Goal: Navigation & Orientation: Find specific page/section

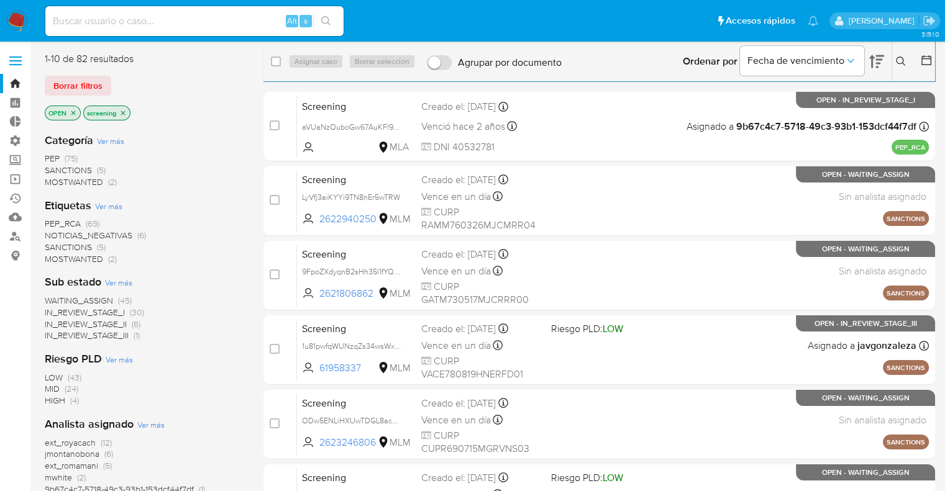
click at [646, 14] on ul "Pausado Ver notificaciones Alt s Accesos rápidos Presiona las siguientes teclas…" at bounding box center [431, 20] width 785 height 31
click at [121, 77] on div "Borrar filtros" at bounding box center [144, 86] width 199 height 20
click at [681, 16] on ul "Pausado Ver notificaciones Alt s Accesos rápidos Presiona las siguientes teclas…" at bounding box center [431, 20] width 785 height 31
click at [113, 79] on div "Borrar filtros" at bounding box center [144, 86] width 199 height 20
click at [672, 21] on ul "Pausado Ver notificaciones Alt s Accesos rápidos Presiona las siguientes teclas…" at bounding box center [431, 20] width 785 height 31
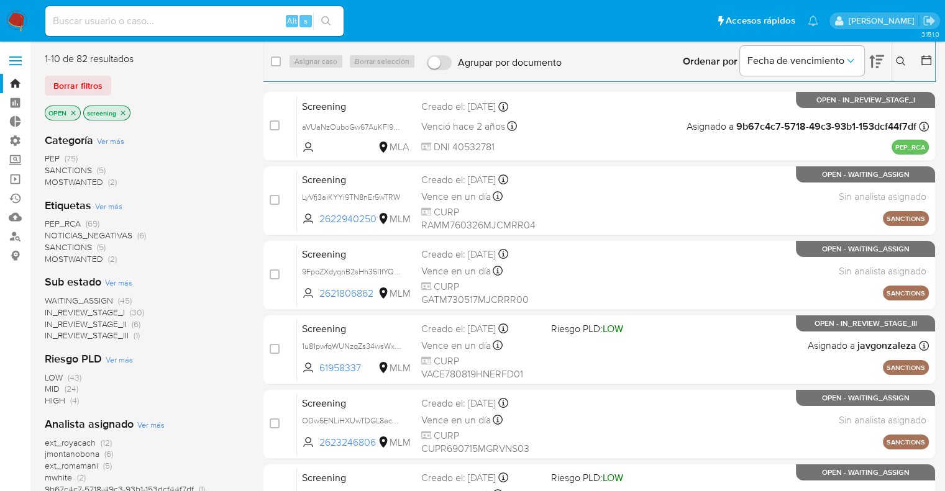
click at [683, 16] on ul "Pausado Ver notificaciones Alt s Accesos rápidos Presiona las siguientes teclas…" at bounding box center [431, 20] width 785 height 31
click at [116, 81] on div "Borrar filtros" at bounding box center [144, 86] width 199 height 20
click at [669, 4] on nav "Pausado Ver notificaciones Alt s Accesos rápidos Presiona las siguientes teclas…" at bounding box center [472, 21] width 945 height 42
click at [669, 21] on ul "Pausado Ver notificaciones Alt s Accesos rápidos Presiona las siguientes teclas…" at bounding box center [431, 20] width 785 height 31
click at [683, 14] on ul "Pausado Ver notificaciones Alt s Accesos rápidos Presiona las siguientes teclas…" at bounding box center [431, 20] width 785 height 31
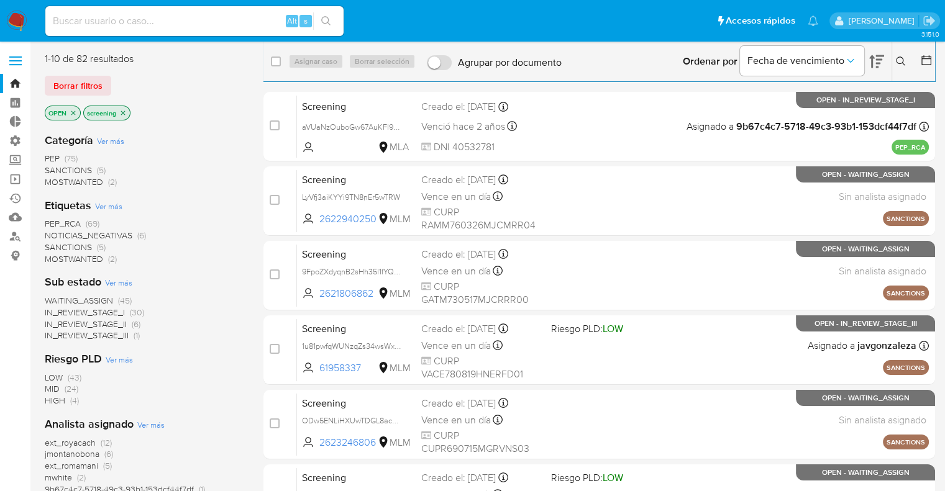
click at [670, 6] on ul "Pausado Ver notificaciones Alt s Accesos rápidos Presiona las siguientes teclas…" at bounding box center [431, 20] width 785 height 31
click at [116, 79] on div "Borrar filtros" at bounding box center [144, 86] width 199 height 20
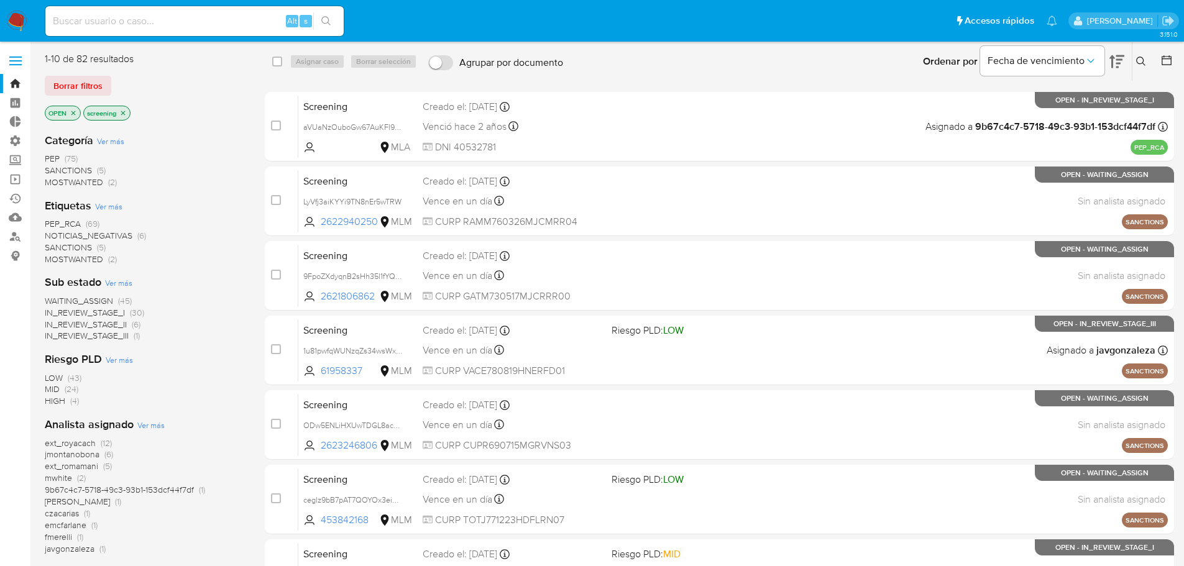
drag, startPoint x: 139, startPoint y: 86, endPoint x: 163, endPoint y: 88, distance: 24.3
click at [139, 86] on div "Borrar filtros" at bounding box center [144, 86] width 199 height 20
click at [120, 80] on div "Borrar filtros" at bounding box center [144, 86] width 199 height 20
